Goal: Task Accomplishment & Management: Complete application form

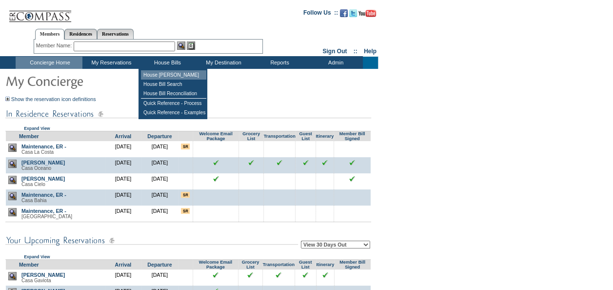
click at [168, 74] on td "House [PERSON_NAME]" at bounding box center [173, 74] width 65 height 9
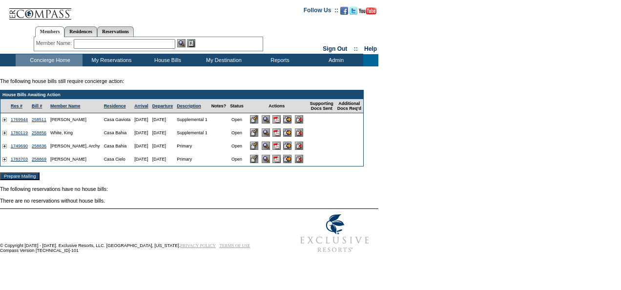
click at [258, 149] on input "image" at bounding box center [254, 146] width 8 height 8
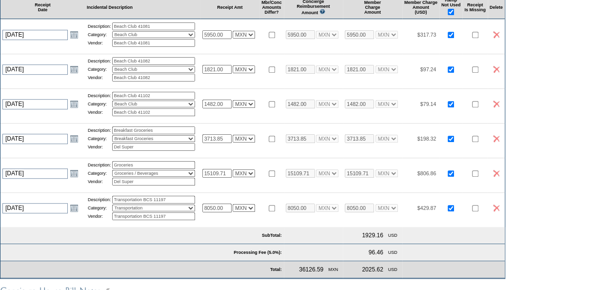
scroll to position [195, 0]
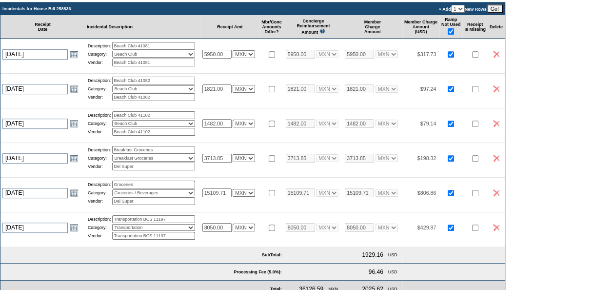
drag, startPoint x: 520, startPoint y: 133, endPoint x: 347, endPoint y: 43, distance: 194.7
click at [500, 127] on img at bounding box center [496, 123] width 6 height 7
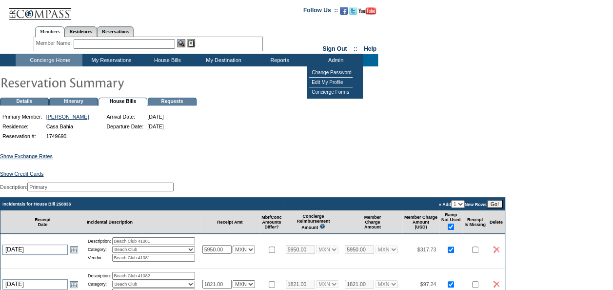
scroll to position [146, 0]
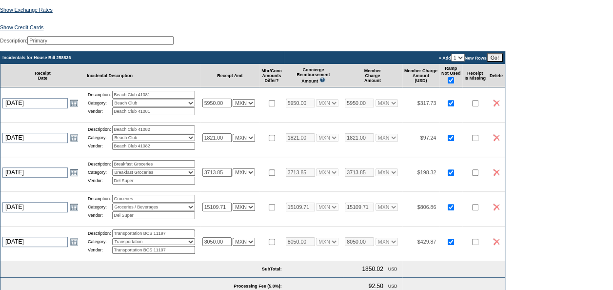
click at [500, 176] on img at bounding box center [496, 172] width 6 height 7
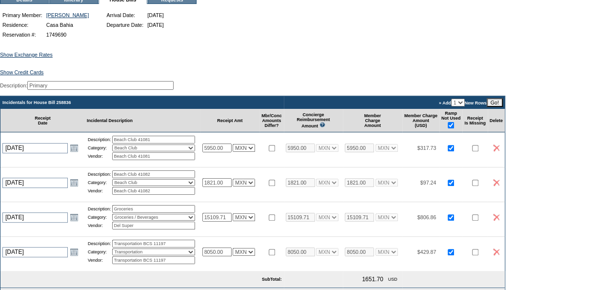
scroll to position [49, 0]
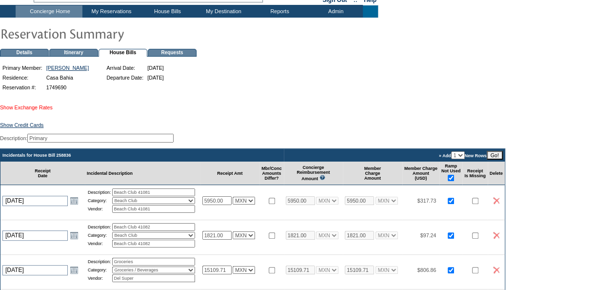
click at [45, 108] on link "Show Exchange Rates" at bounding box center [26, 107] width 53 height 6
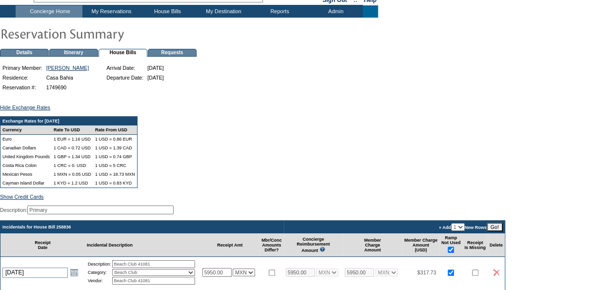
drag, startPoint x: 491, startPoint y: 161, endPoint x: 496, endPoint y: 154, distance: 8.7
click at [491, 161] on div "Exchange Rates for [DATE] Currency Rate To USD Rate From USD Euro 1 EUR = 1.16 …" at bounding box center [306, 152] width 613 height 72
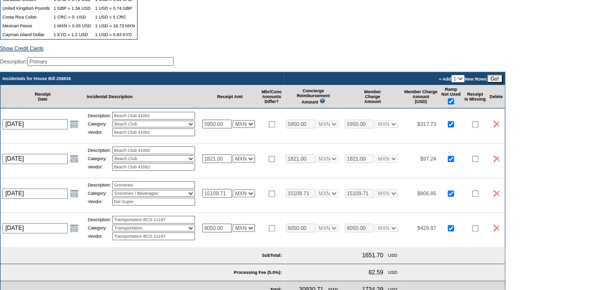
scroll to position [244, 0]
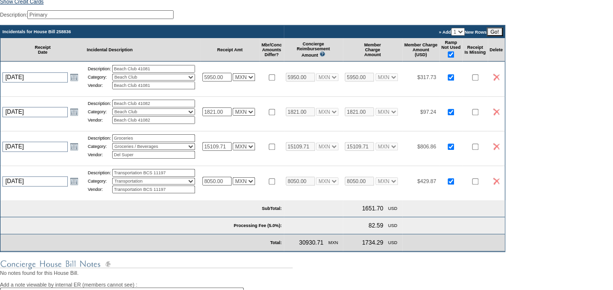
click at [147, 159] on input "Del Super" at bounding box center [153, 155] width 83 height 8
type input "1595.00"
select select "7"
type input "1595.00"
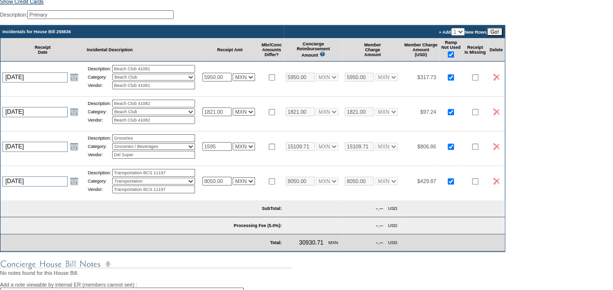
select select "7"
click at [582, 221] on div "Hide Exchange Rates Exchange Rates for [DATE] Currency Rate To USD Rate From US…" at bounding box center [306, 149] width 613 height 503
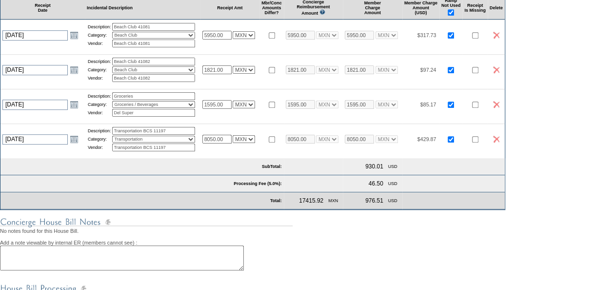
scroll to position [342, 0]
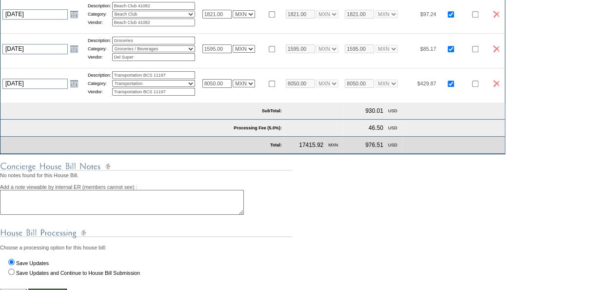
click at [224, 53] on input "1595.00" at bounding box center [217, 48] width 29 height 9
type input "2000.00"
select select "7"
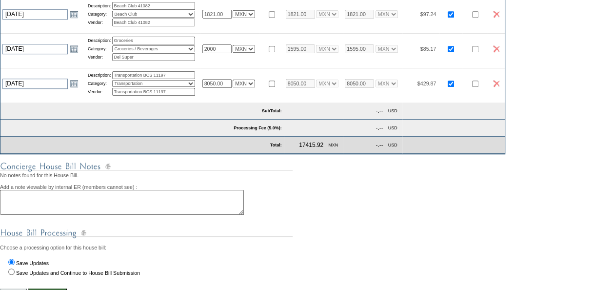
type input "2000.00"
select select "7"
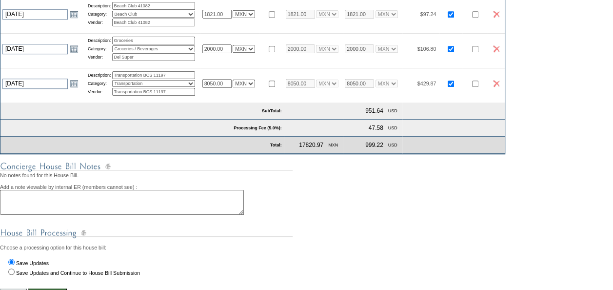
select select "7"
drag, startPoint x: 234, startPoint y: 61, endPoint x: 203, endPoint y: 65, distance: 32.0
click at [203, 64] on tr "[DATE] [DATE] Open the calendar popup. << < [DATE] > >> S M T W T F S 36 31 1 2…" at bounding box center [252, 48] width 505 height 31
type input "2200.00"
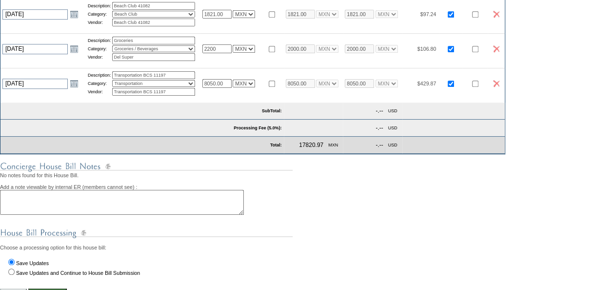
select select "7"
type input "2200.00"
select select "7"
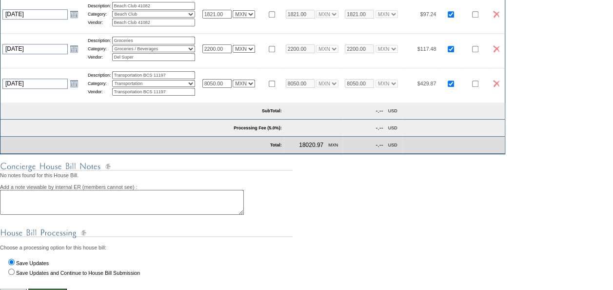
click at [213, 53] on input "2200.00" at bounding box center [217, 48] width 29 height 9
type input "2040.00"
select select "7"
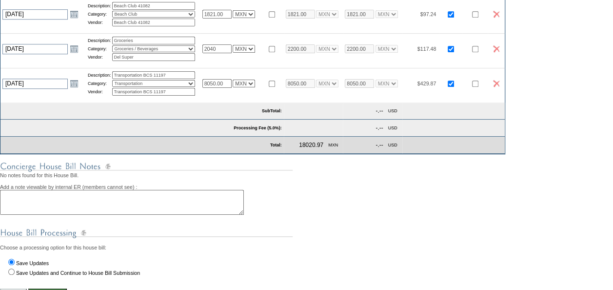
type input "2040.00"
select select "7"
type input "2240.00"
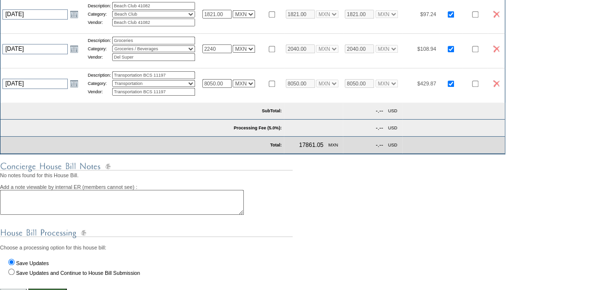
type input "2240.00"
select select "7"
type input "2240.00"
select select "7"
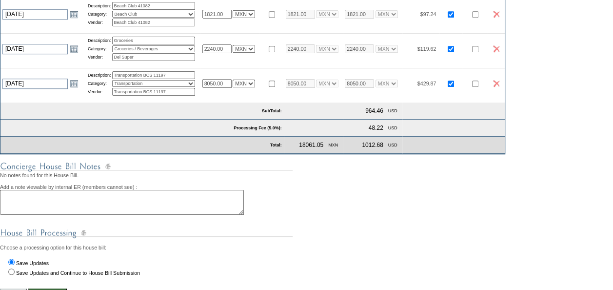
select select "7"
type input "2230.00"
select select "7"
type input "2230.00"
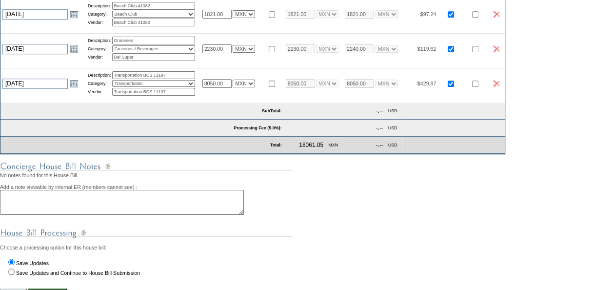
select select "7"
click at [148, 61] on input "Del Super" at bounding box center [153, 57] width 83 height 8
type input "2220.00"
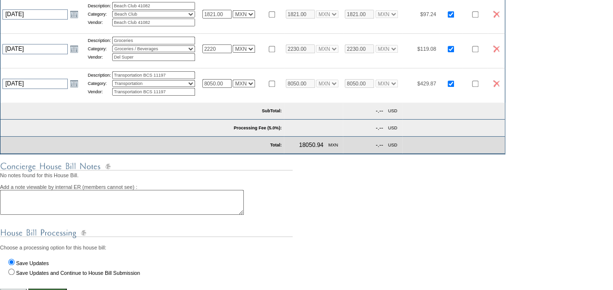
type input "2220.00"
select select "7"
type input "2220.00"
select select "7"
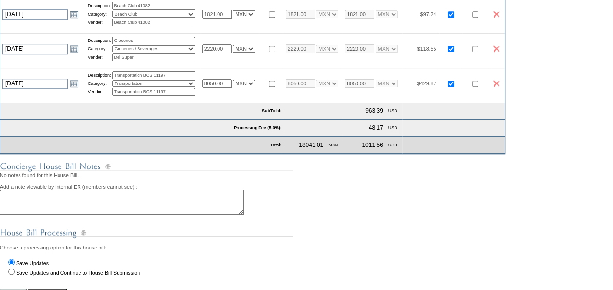
select select "7"
click at [181, 61] on input "Del Super" at bounding box center [153, 57] width 83 height 8
select select "7"
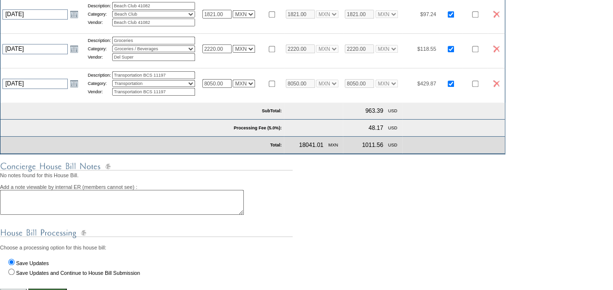
select select "7"
click at [531, 204] on div "Add a note viewable by internal ER (members cannot see) :" at bounding box center [306, 196] width 613 height 37
click at [166, 61] on input "Del Super" at bounding box center [153, 57] width 83 height 8
type input "2227.00"
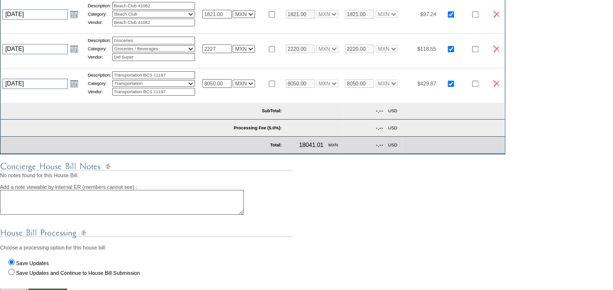
select select "7"
type input "2227.00"
select select "7"
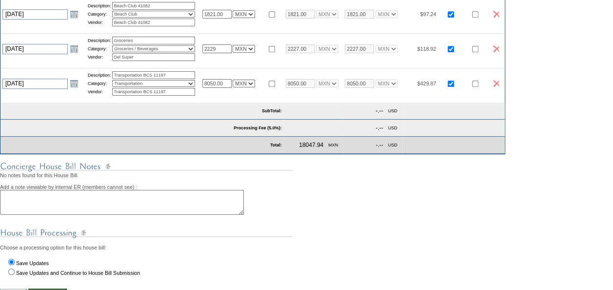
type input "2229.00"
select select "7"
type input "2229.00"
select select "7"
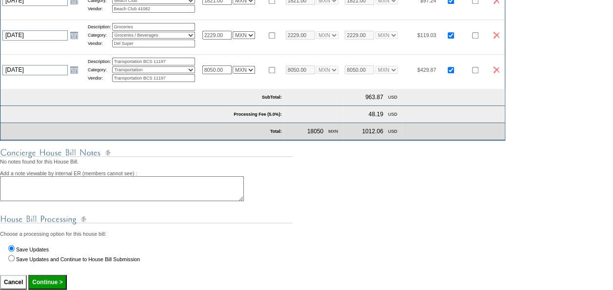
scroll to position [390, 0]
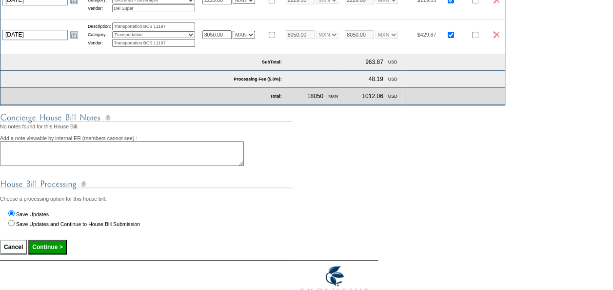
select select "7"
click at [221, 4] on input "2229.00" at bounding box center [217, 0] width 29 height 9
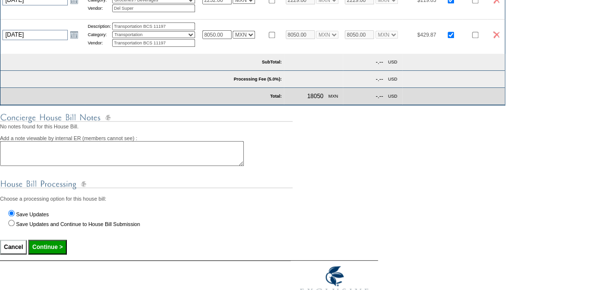
type input "2232.00"
select select "7"
type input "2232.00"
select select "7"
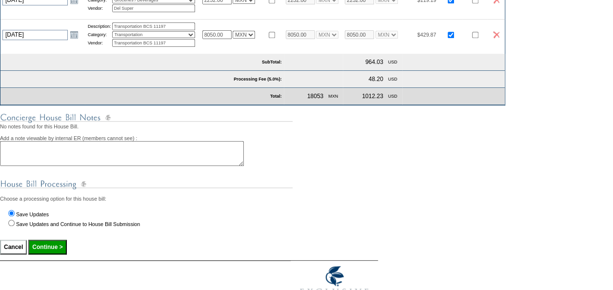
select select "7"
type input "2233.00"
select select "7"
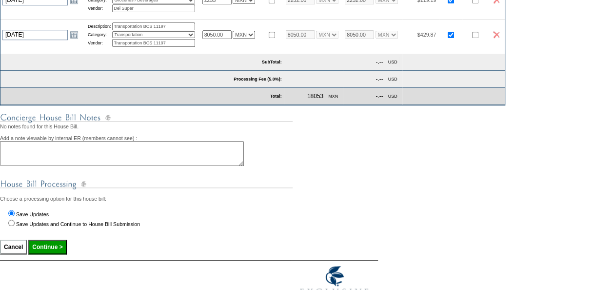
type input "2233.00"
select select "7"
type input "2239.00"
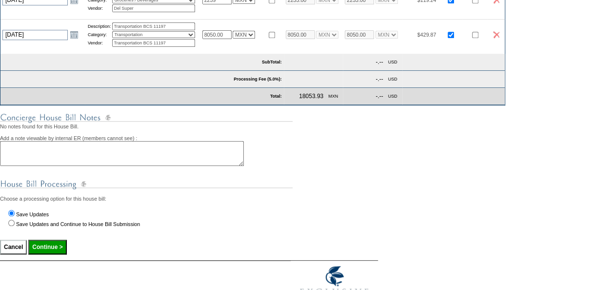
type input "2239.00"
select select "7"
type input "2239.00"
select select "7"
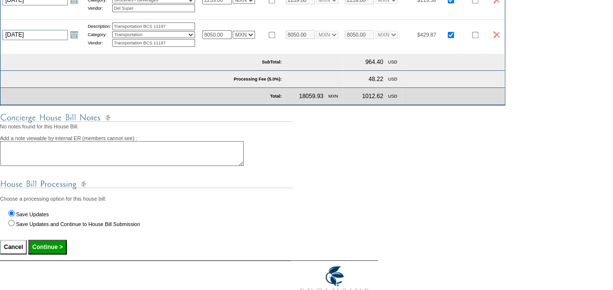
select select "7"
type input "2240.00"
select select "7"
type input "2240.00"
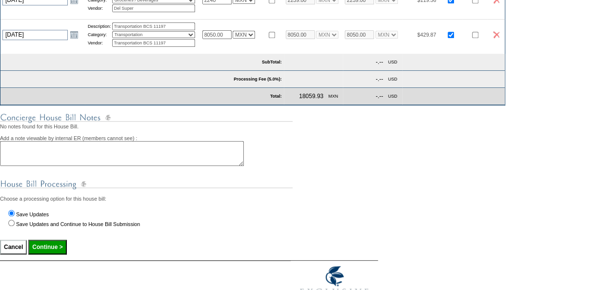
select select "7"
type input "2240.55"
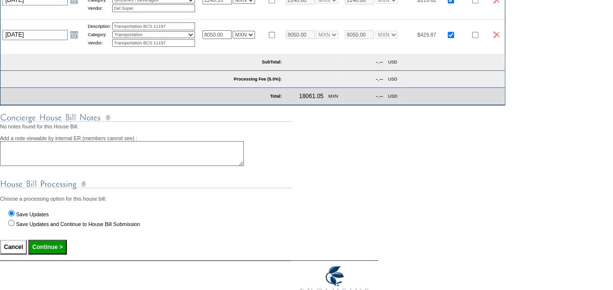
select select "7"
type input "2240.55"
select select "7"
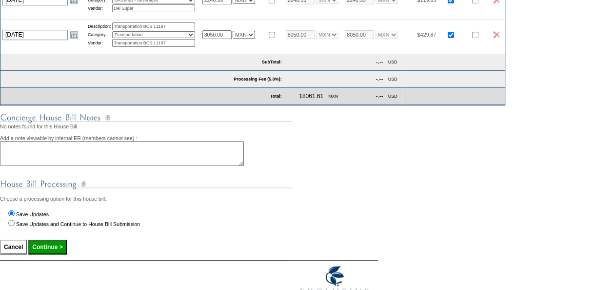
type input "2240.99"
select select "7"
type input "2240.99"
select select "7"
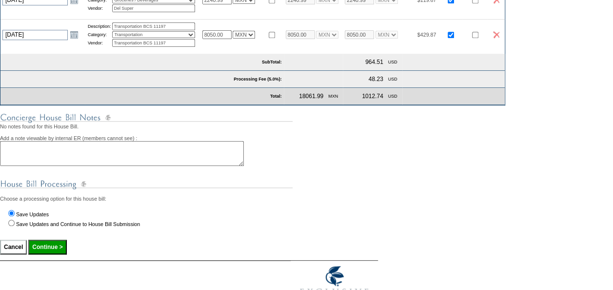
select select "7"
type input "2241.20"
select select "7"
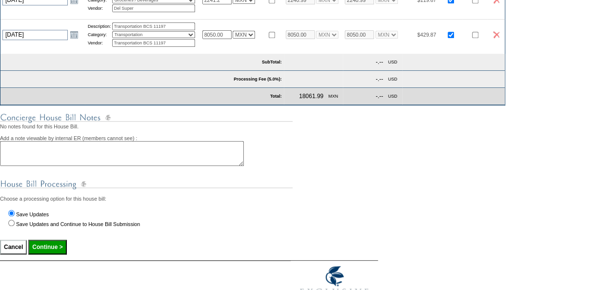
type input "2241.20"
select select "7"
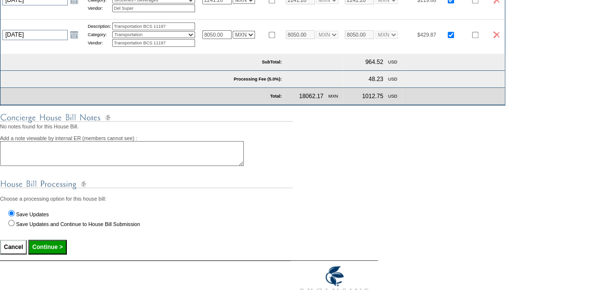
select select "7"
type input "2241.50"
select select "7"
type input "2241.50"
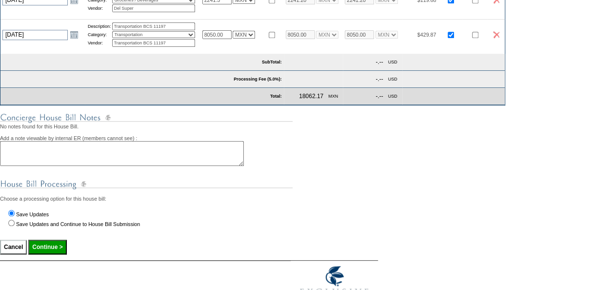
select select "7"
type input "2241.90"
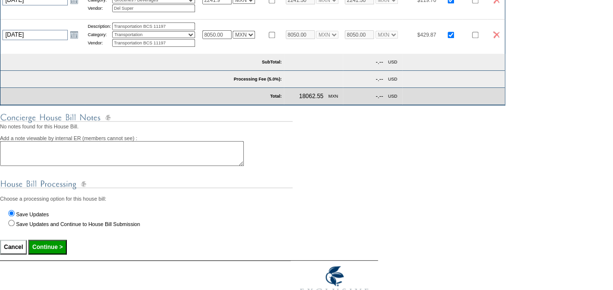
select select "7"
type input "2241.90"
select select "7"
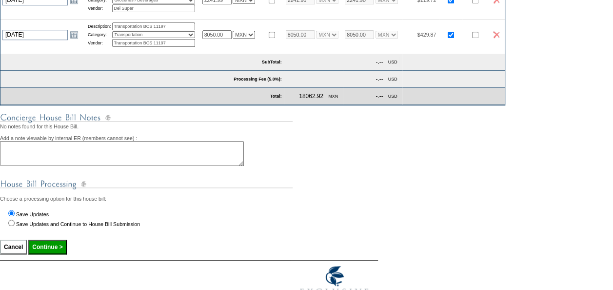
type input "2241.99"
select select "7"
type input "2241.99"
select select "7"
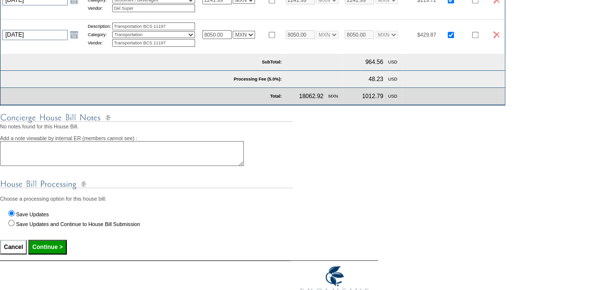
select select "7"
type input "2242.00"
select select "7"
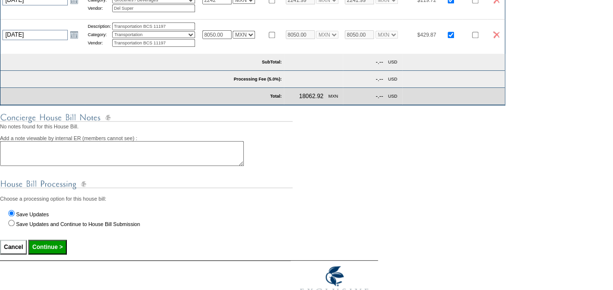
type input "2242.00"
select select "7"
type input "2242.50"
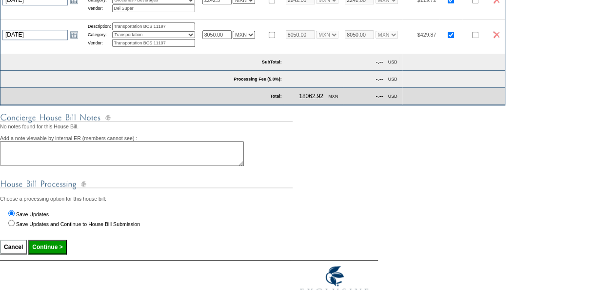
type input "2242.50"
select select "7"
type input "2242.50"
select select "7"
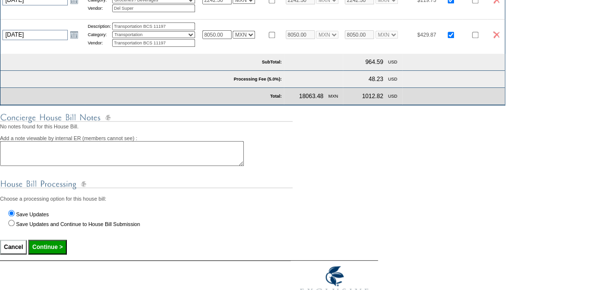
select select "7"
type input "2242.22"
select select "7"
type input "2242.22"
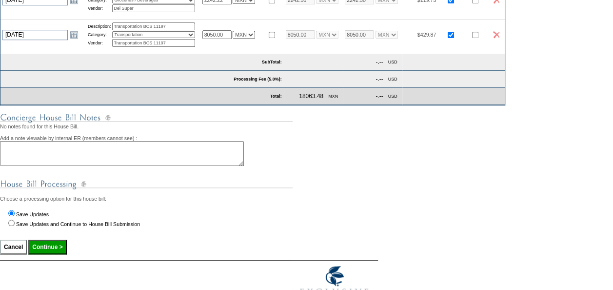
select select "7"
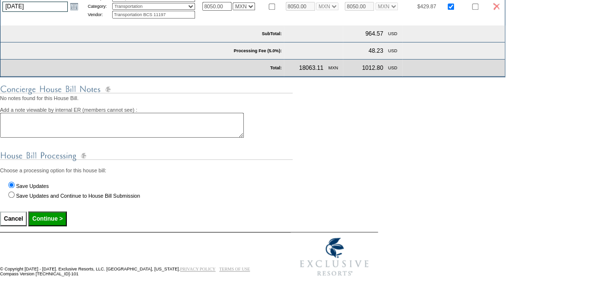
scroll to position [443, 0]
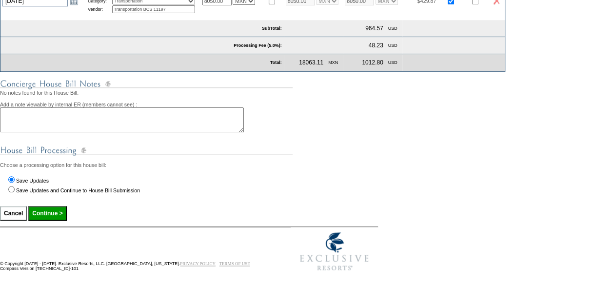
click at [48, 213] on input "Continue >" at bounding box center [47, 213] width 38 height 15
type input "Processing..."
